Goal: Information Seeking & Learning: Learn about a topic

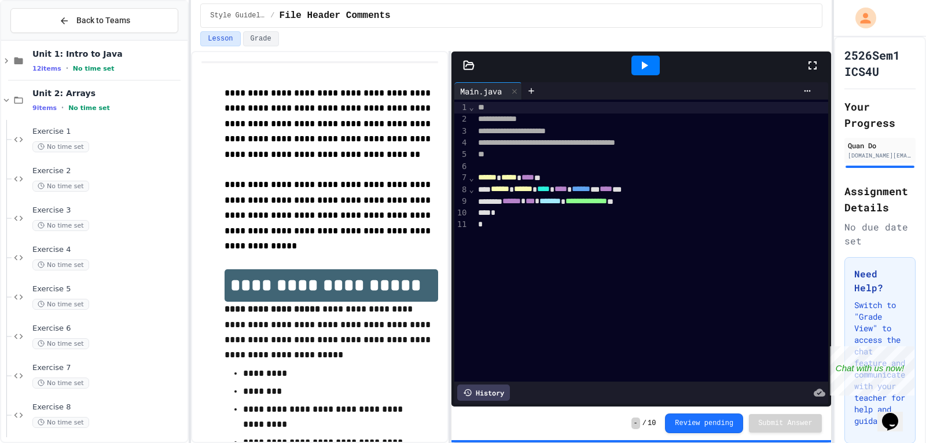
scroll to position [94, 0]
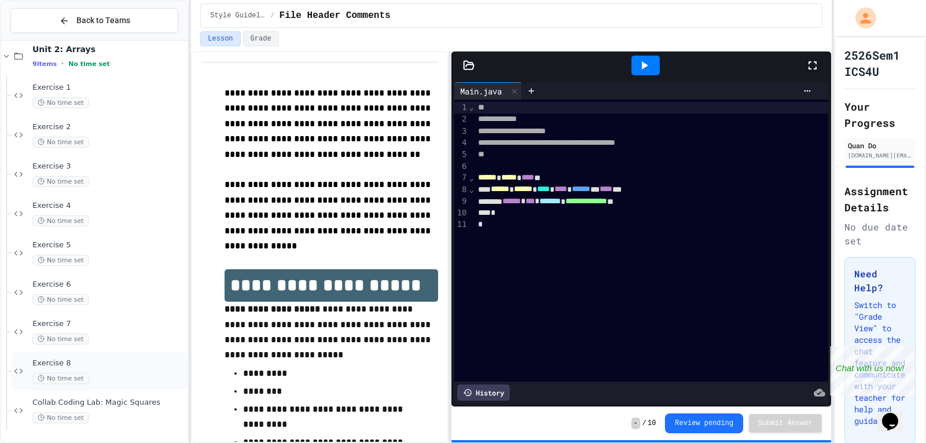
click at [102, 363] on span "Exercise 8" at bounding box center [108, 363] width 153 height 10
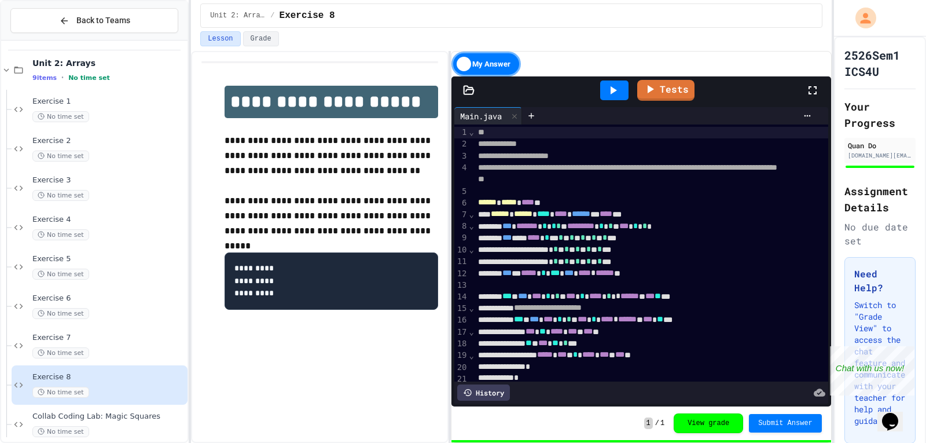
scroll to position [336, 0]
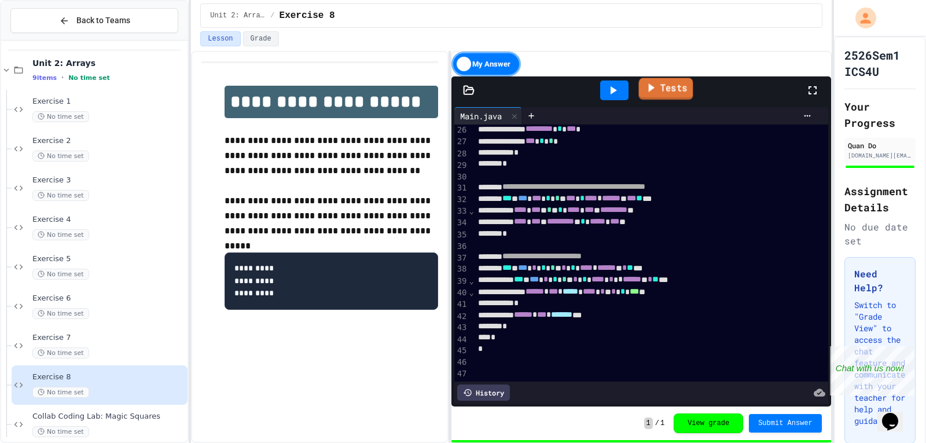
click at [649, 91] on icon at bounding box center [650, 87] width 13 height 14
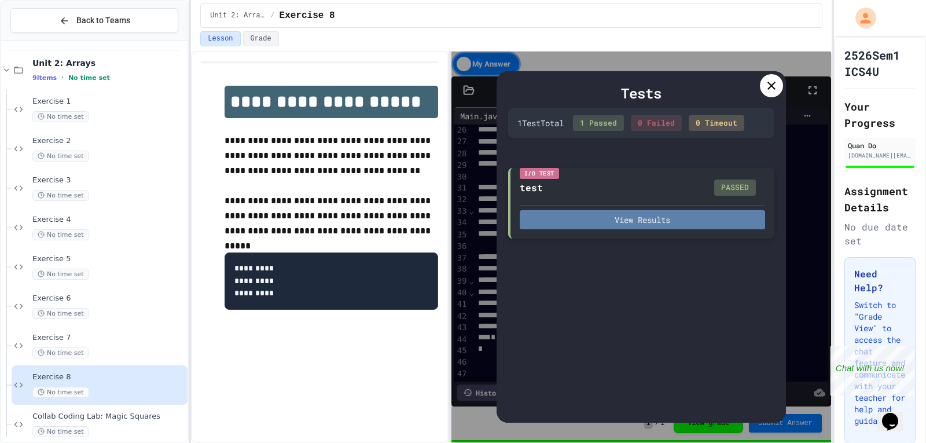
click at [704, 211] on button "View Results" at bounding box center [642, 219] width 245 height 19
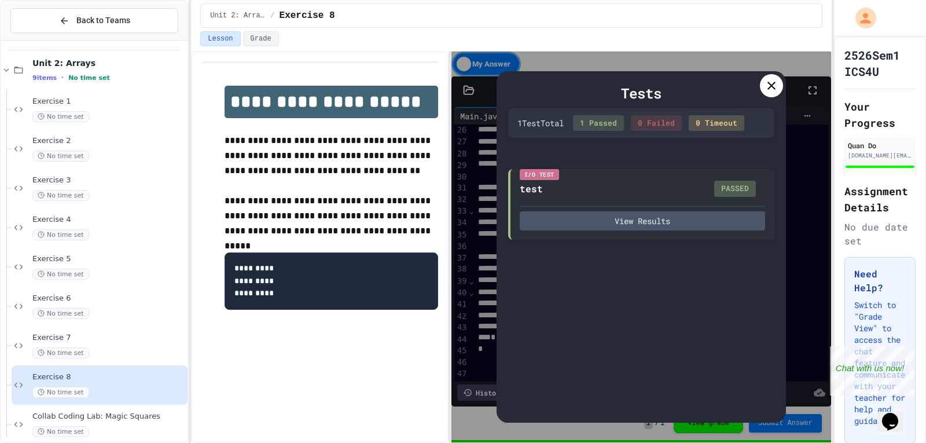
click at [768, 82] on icon at bounding box center [771, 86] width 14 height 14
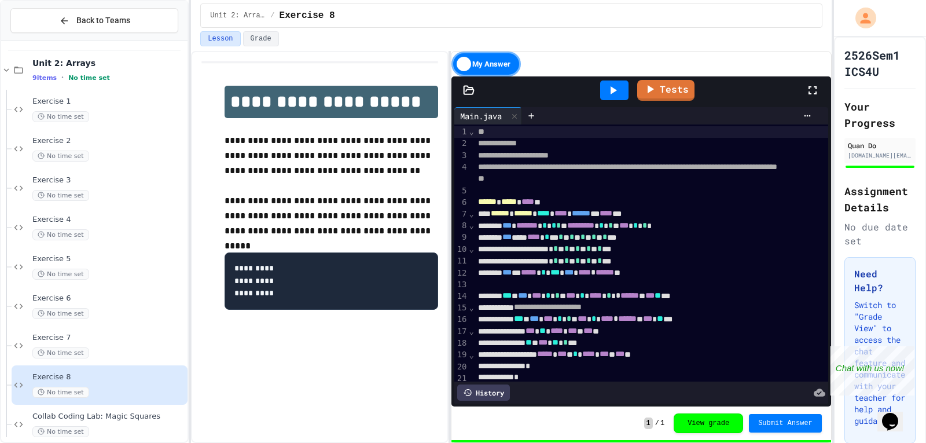
scroll to position [0, 0]
click at [113, 408] on div "Collab Coding Lab: Magic Squares No time set" at bounding box center [100, 423] width 176 height 39
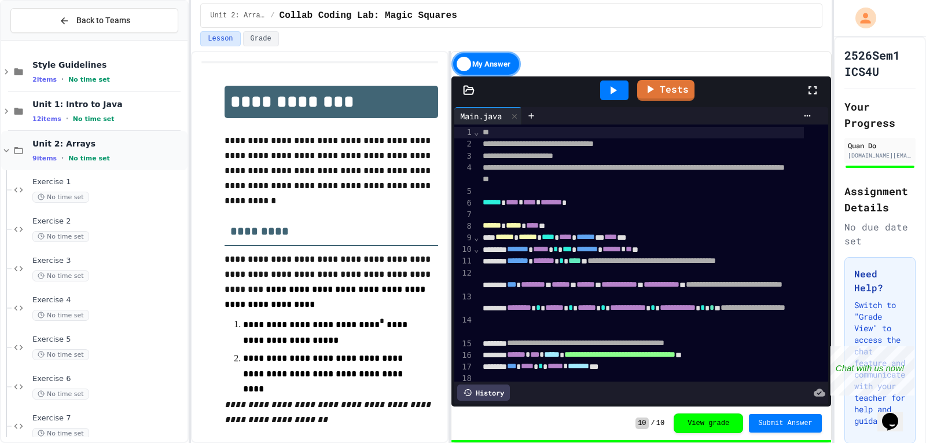
click at [13, 143] on div "Unit 2: Arrays 9 items • No time set" at bounding box center [94, 150] width 186 height 39
